Goal: Task Accomplishment & Management: Manage account settings

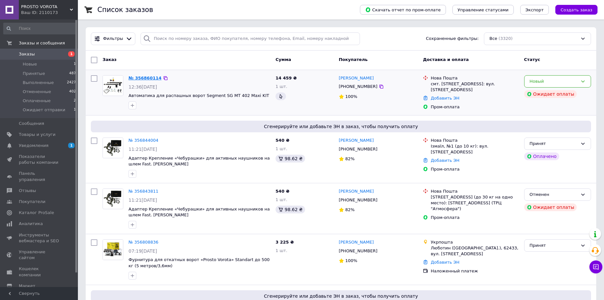
click at [148, 79] on link "№ 356860114" at bounding box center [144, 78] width 33 height 5
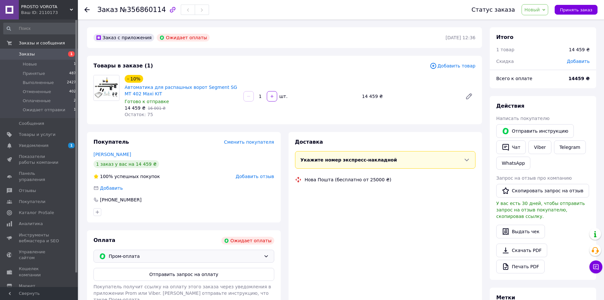
click at [219, 260] on span "Пром-оплата" at bounding box center [185, 256] width 152 height 7
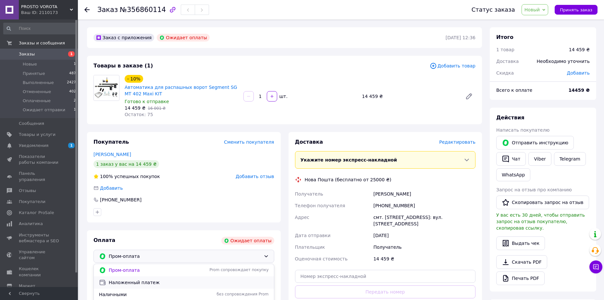
click at [144, 284] on span "Наложенный платеж" at bounding box center [189, 282] width 160 height 6
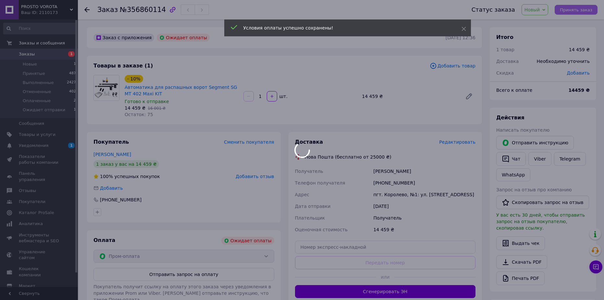
click at [577, 12] on div at bounding box center [302, 150] width 604 height 300
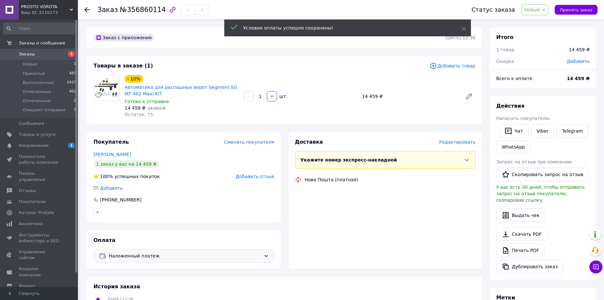
click at [580, 12] on span "Принять заказ" at bounding box center [576, 9] width 32 height 5
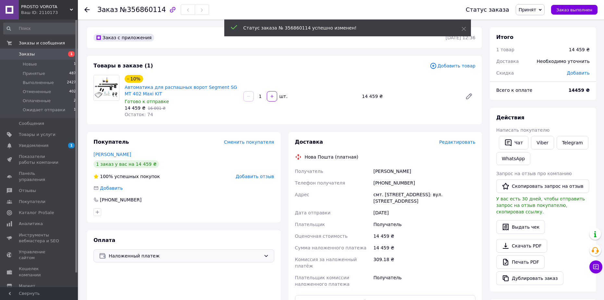
click at [39, 54] on span "Заказы" at bounding box center [39, 54] width 41 height 6
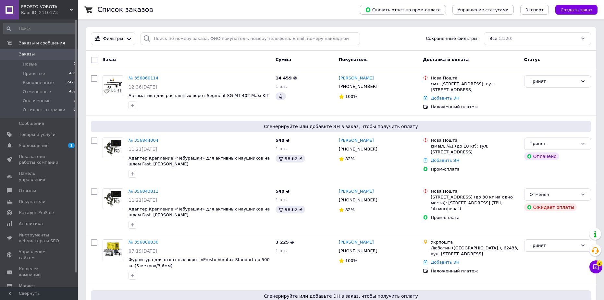
click at [34, 57] on span "Заказы" at bounding box center [39, 54] width 41 height 6
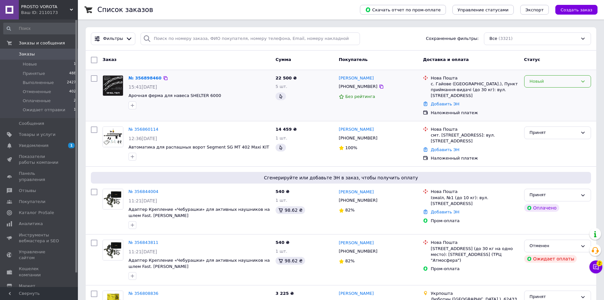
click at [561, 82] on div "Новый" at bounding box center [553, 81] width 48 height 7
click at [561, 95] on li "Принят" at bounding box center [557, 95] width 66 height 12
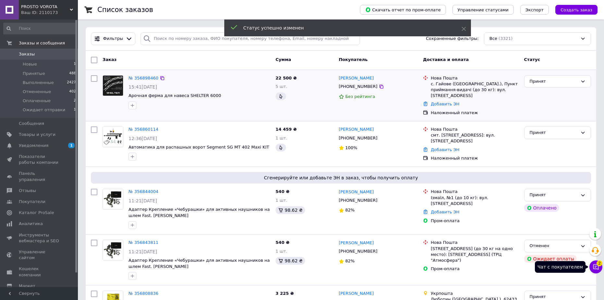
click at [599, 267] on icon at bounding box center [595, 267] width 6 height 6
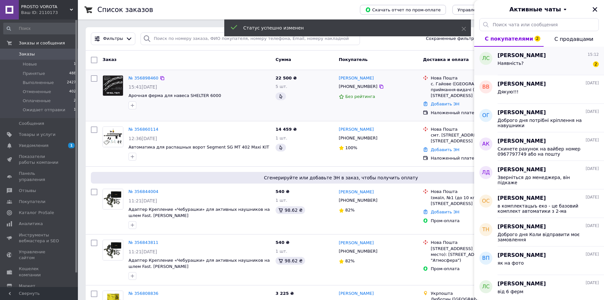
click at [553, 64] on div "Наявність? 2" at bounding box center [547, 64] width 101 height 10
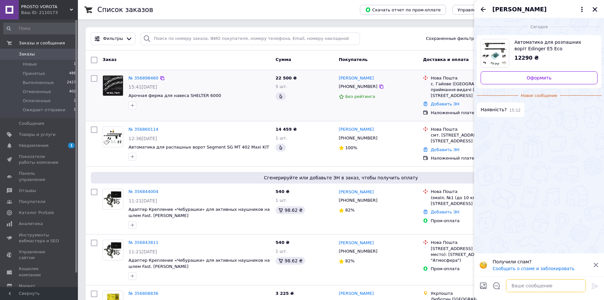
click at [514, 284] on textarea at bounding box center [546, 285] width 80 height 13
type textarea "Є"
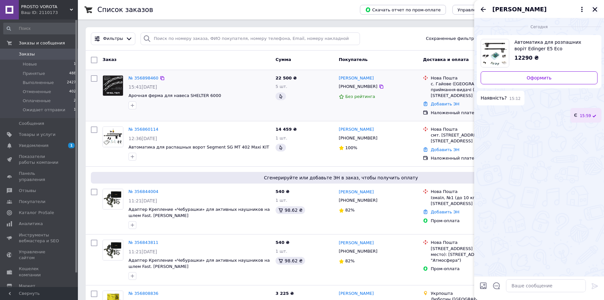
click at [595, 8] on icon "Закрыть" at bounding box center [595, 9] width 6 height 6
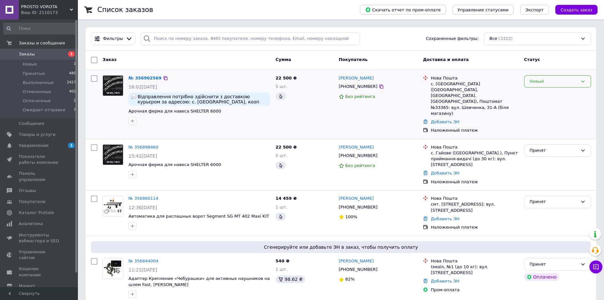
click at [550, 82] on div "Новый" at bounding box center [553, 81] width 48 height 7
click at [549, 97] on li "Принят" at bounding box center [557, 95] width 66 height 12
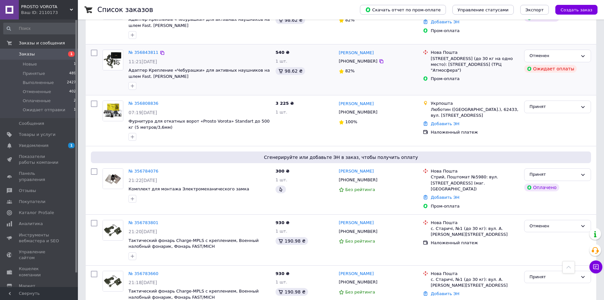
scroll to position [260, 0]
drag, startPoint x: 368, startPoint y: 164, endPoint x: 346, endPoint y: 165, distance: 22.1
click at [346, 176] on div "[PHONE_NUMBER]" at bounding box center [357, 180] width 41 height 8
copy div "0630380422"
click at [445, 202] on div "Пром-оплата" at bounding box center [474, 206] width 91 height 8
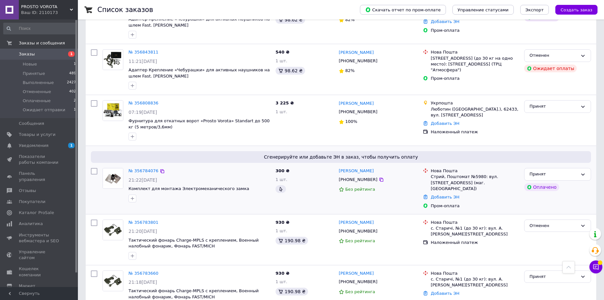
click at [445, 193] on div "Добавить ЭН" at bounding box center [474, 197] width 91 height 9
click at [445, 195] on link "Добавить ЭН" at bounding box center [445, 197] width 29 height 5
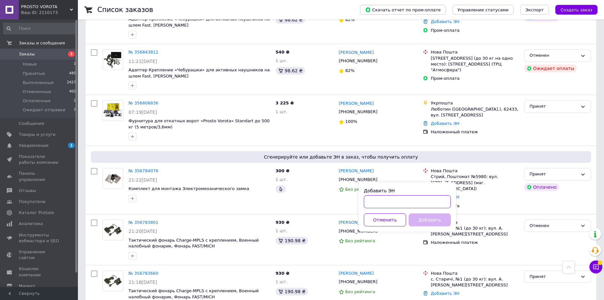
click at [434, 197] on input "Добавить ЭН" at bounding box center [407, 201] width 87 height 13
paste input "20451225084227"
type input "20451225084227"
click at [435, 218] on button "Добавить" at bounding box center [429, 219] width 42 height 13
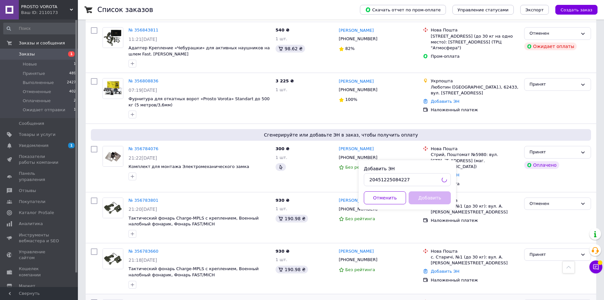
scroll to position [357, 0]
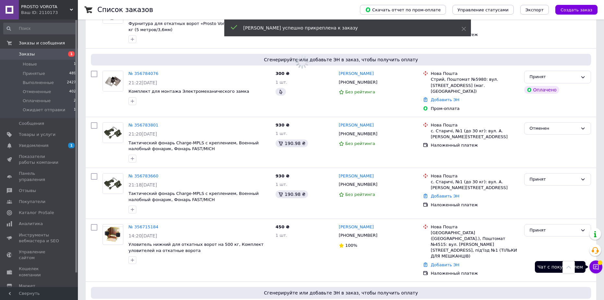
click at [599, 269] on button "Чат с покупателем" at bounding box center [595, 267] width 13 height 13
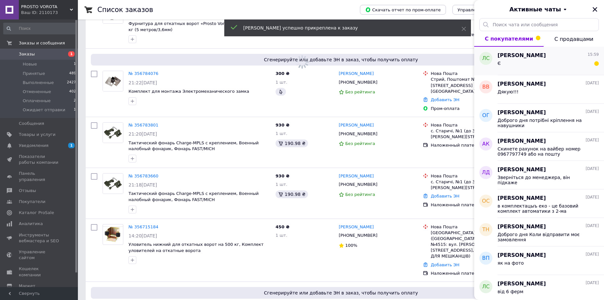
click at [529, 47] on div "Любомир Сисак 15:59 Є" at bounding box center [550, 61] width 106 height 29
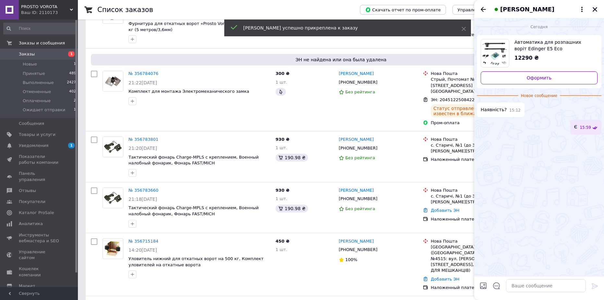
click at [594, 9] on icon "Закрыть" at bounding box center [594, 9] width 5 height 5
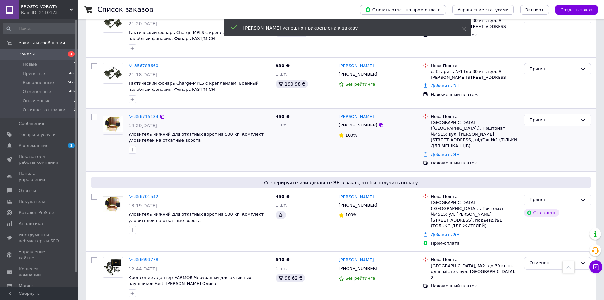
scroll to position [487, 0]
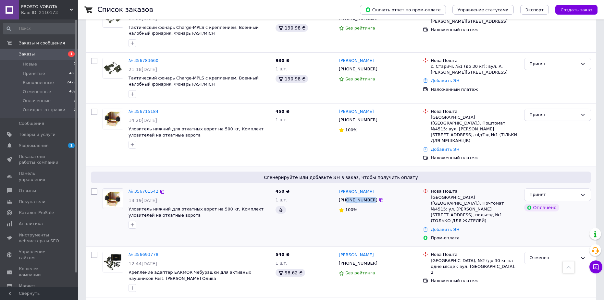
drag, startPoint x: 368, startPoint y: 167, endPoint x: 347, endPoint y: 168, distance: 21.4
click at [347, 196] on div "[PHONE_NUMBER]" at bounding box center [357, 200] width 41 height 8
copy div "0674022471"
click at [452, 227] on link "Добавить ЭН" at bounding box center [445, 229] width 29 height 5
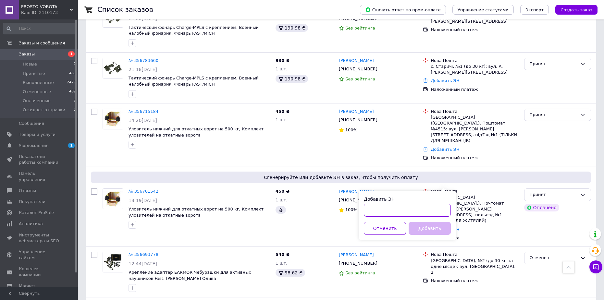
drag, startPoint x: 420, startPoint y: 212, endPoint x: 429, endPoint y: 231, distance: 20.5
click at [420, 213] on input "Добавить ЭН" at bounding box center [407, 210] width 87 height 13
paste input "20451225071784"
type input "20451225071784"
click at [429, 233] on button "Добавить" at bounding box center [429, 228] width 42 height 13
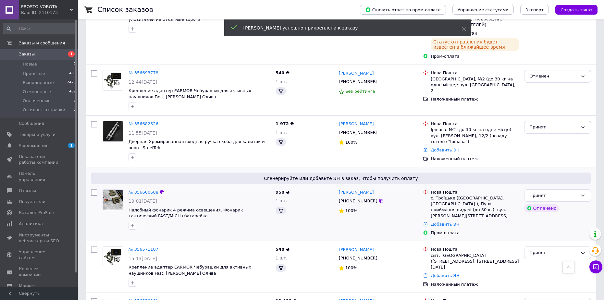
scroll to position [649, 0]
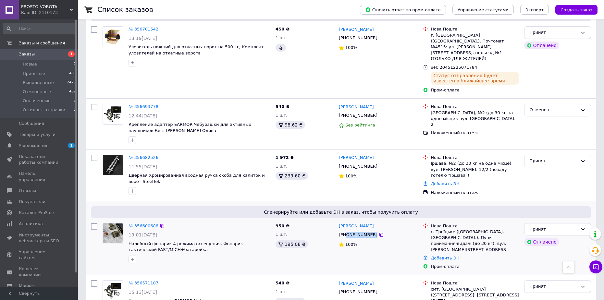
drag, startPoint x: 369, startPoint y: 189, endPoint x: 346, endPoint y: 191, distance: 23.8
click at [346, 231] on div "[PHONE_NUMBER]" at bounding box center [378, 234] width 80 height 7
copy div "0661589166"
click at [445, 256] on link "Добавить ЭН" at bounding box center [445, 258] width 29 height 5
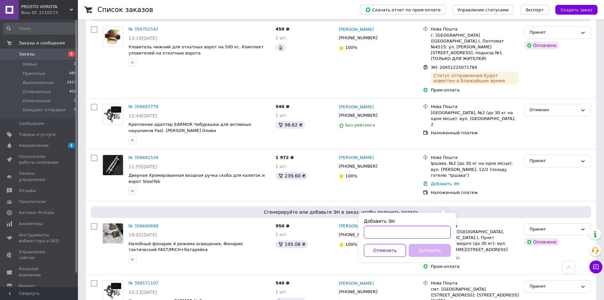
click at [429, 231] on input "Добавить ЭН" at bounding box center [407, 232] width 87 height 13
paste input "20451224206559"
type input "20451224206559"
click at [434, 248] on button "Добавить" at bounding box center [429, 250] width 42 height 13
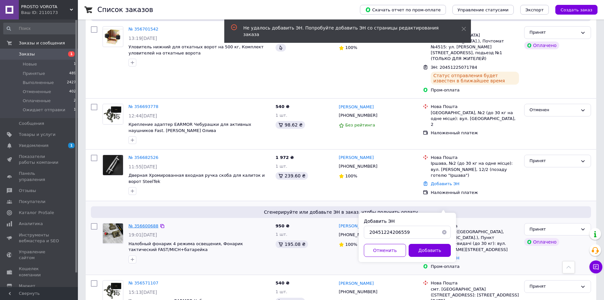
click at [139, 224] on link "№ 356600688" at bounding box center [143, 226] width 30 height 5
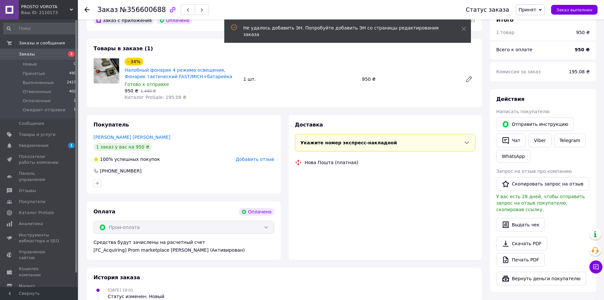
scroll to position [227, 0]
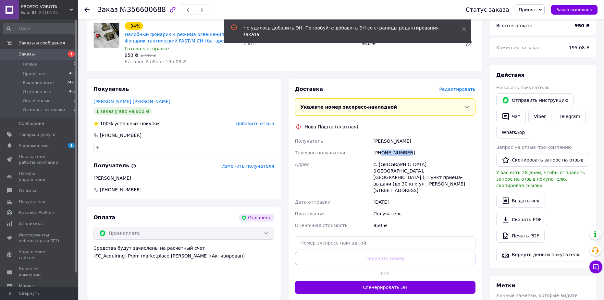
drag, startPoint x: 409, startPoint y: 145, endPoint x: 382, endPoint y: 148, distance: 27.7
click at [382, 148] on div "+380939320014" at bounding box center [424, 153] width 105 height 12
copy div "0939320014"
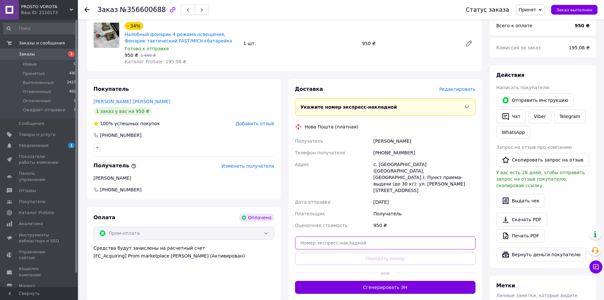
click at [339, 237] on input "text" at bounding box center [385, 243] width 181 height 13
paste input "20451224206559"
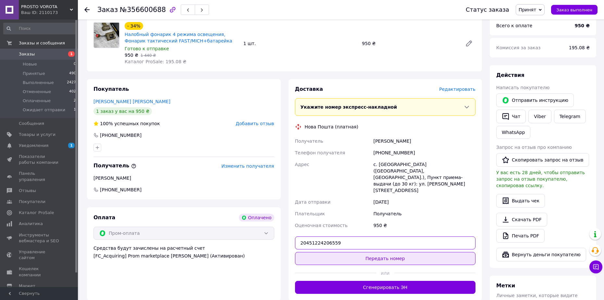
type input "20451224206559"
click at [377, 252] on button "Передать номер" at bounding box center [385, 258] width 181 height 13
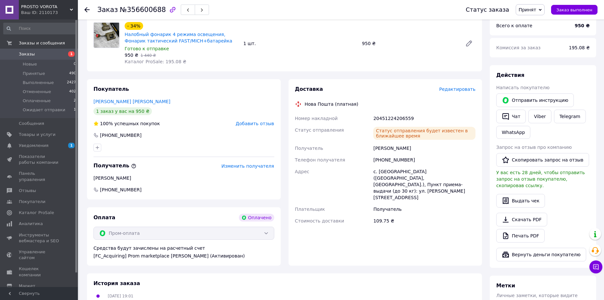
click at [32, 56] on span "Заказы" at bounding box center [27, 54] width 16 height 6
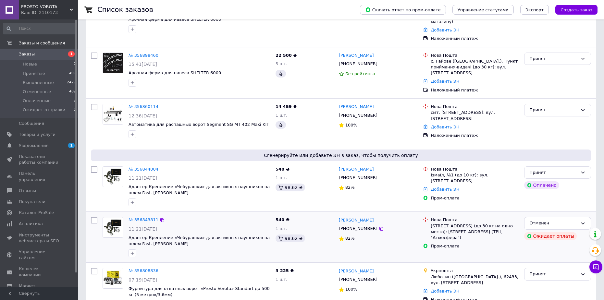
scroll to position [91, 0]
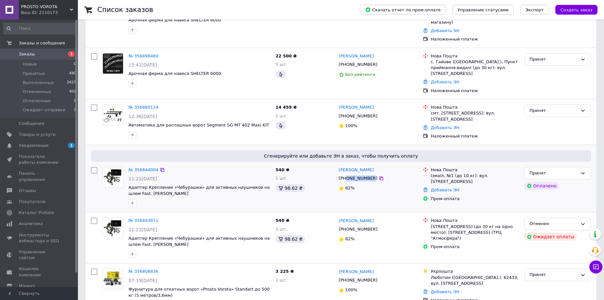
drag, startPoint x: 368, startPoint y: 164, endPoint x: 346, endPoint y: 164, distance: 21.4
click at [346, 174] on div "[PHONE_NUMBER]" at bounding box center [357, 178] width 41 height 8
copy div "0932055841"
click at [445, 188] on link "Добавить ЭН" at bounding box center [445, 190] width 29 height 5
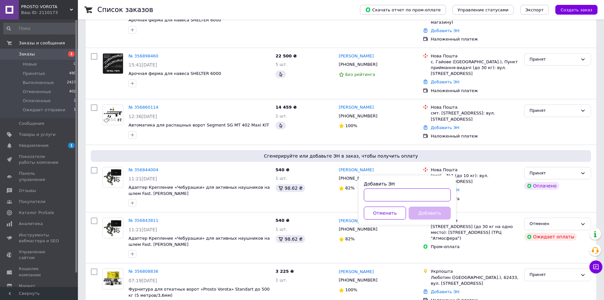
click at [430, 190] on input "Добавить ЭН" at bounding box center [407, 194] width 87 height 13
paste input "20451225068164"
type input "20451225068164"
click at [432, 211] on button "Добавить" at bounding box center [429, 213] width 42 height 13
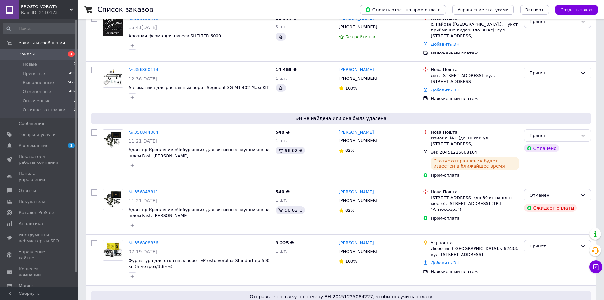
scroll to position [130, 0]
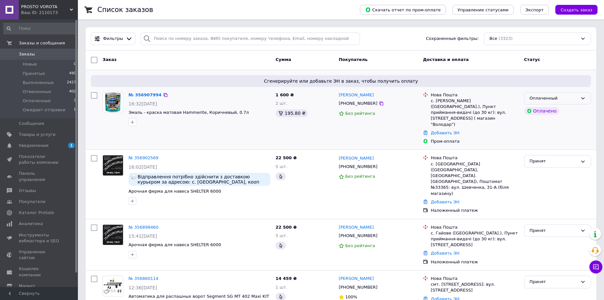
click at [565, 92] on div "Оплаченный" at bounding box center [557, 98] width 67 height 13
click at [559, 107] on li "Принят" at bounding box center [557, 112] width 66 height 12
click at [30, 54] on span "Заказы" at bounding box center [27, 54] width 16 height 6
click at [51, 54] on span "Заказы" at bounding box center [39, 54] width 41 height 6
